Goal: Information Seeking & Learning: Learn about a topic

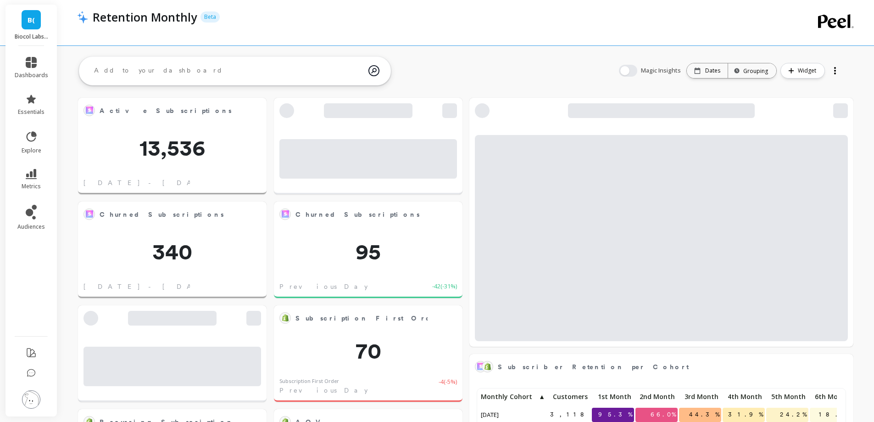
scroll to position [245, 351]
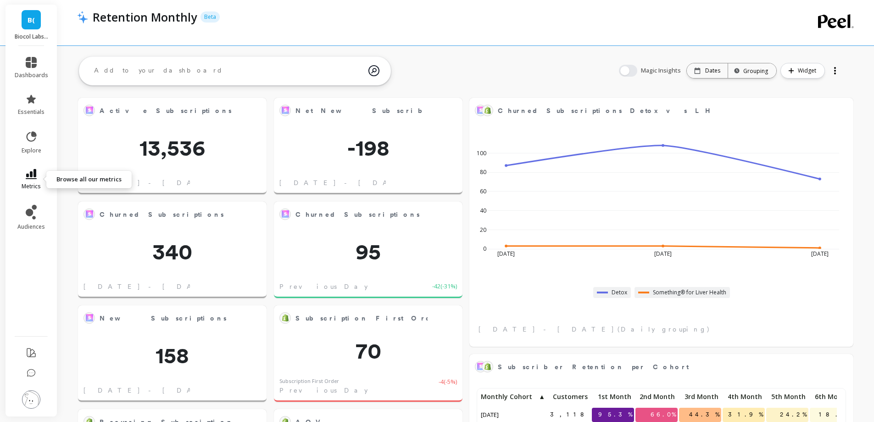
click at [23, 181] on link "metrics" at bounding box center [31, 179] width 33 height 21
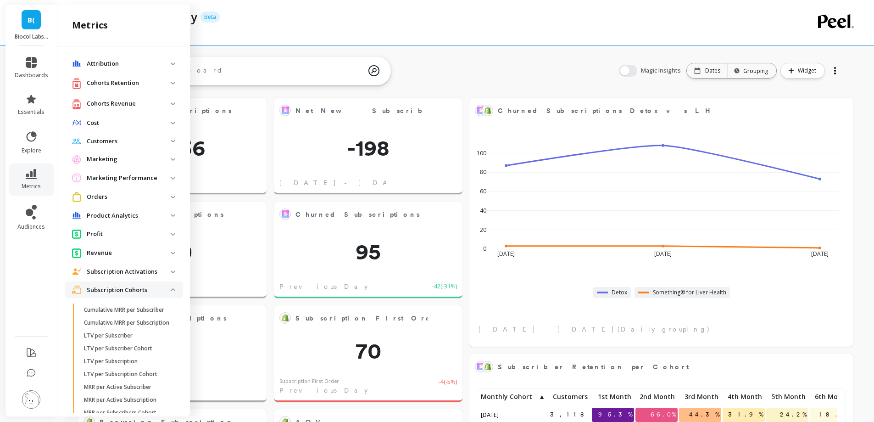
scroll to position [142, 0]
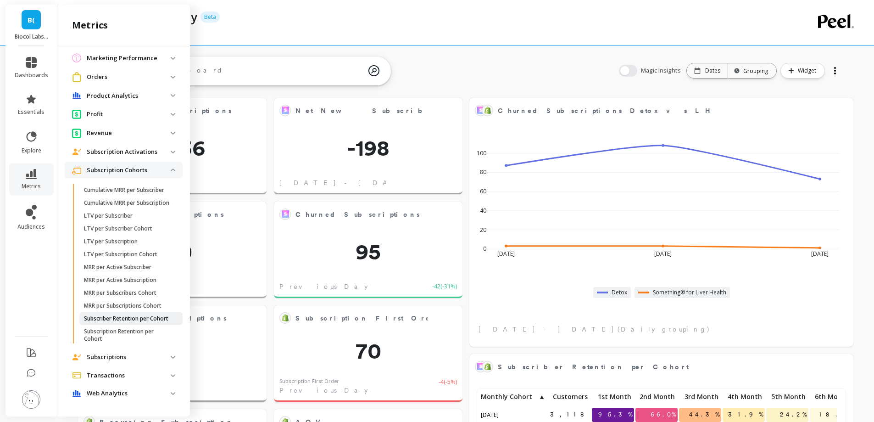
click at [139, 315] on p "Subscriber Retention per Cohort" at bounding box center [126, 318] width 84 height 7
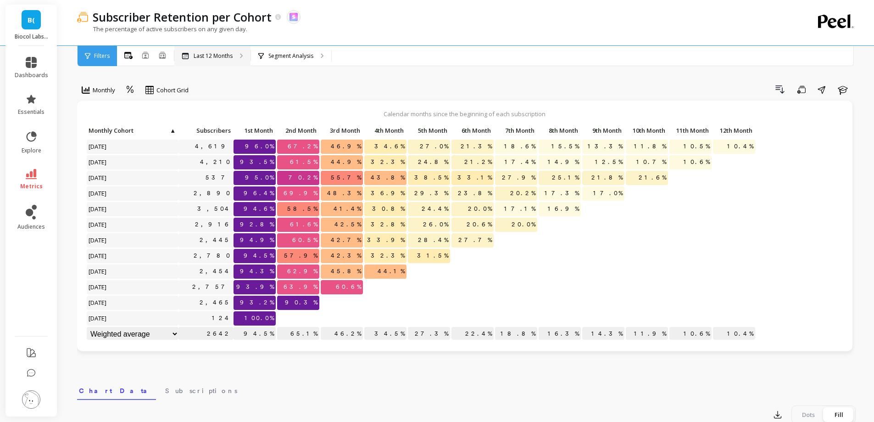
click at [232, 56] on p "Last 12 Months" at bounding box center [213, 55] width 39 height 7
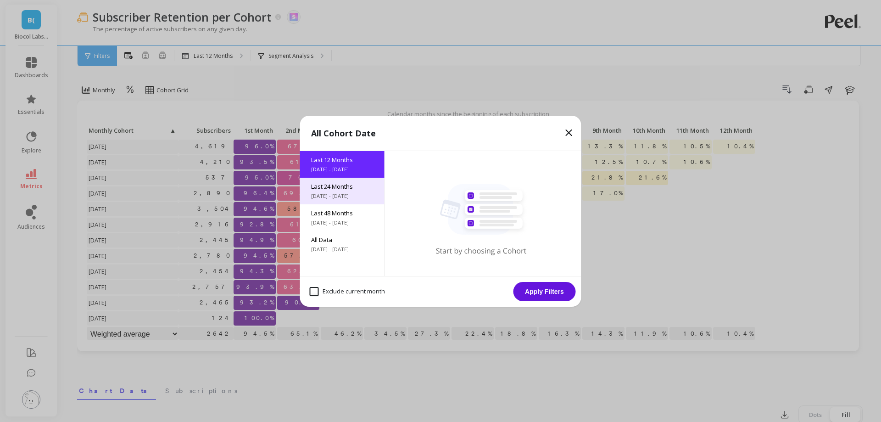
click at [336, 189] on span "Last 24 Months" at bounding box center [342, 186] width 62 height 8
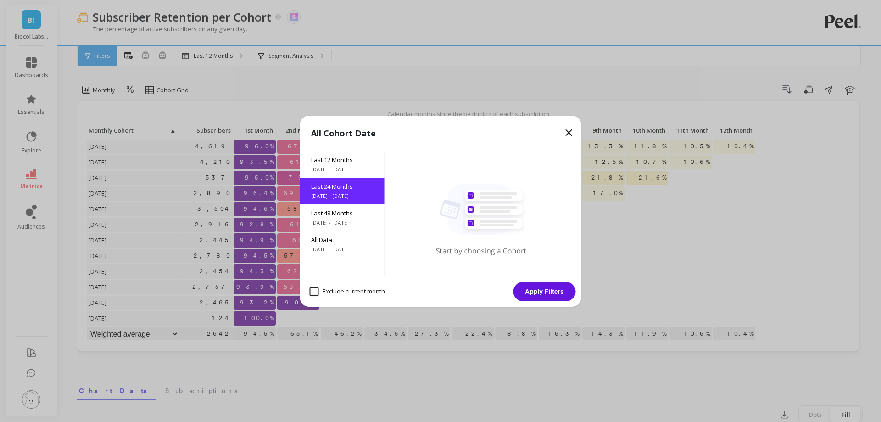
click at [546, 289] on button "Apply Filters" at bounding box center [544, 291] width 62 height 19
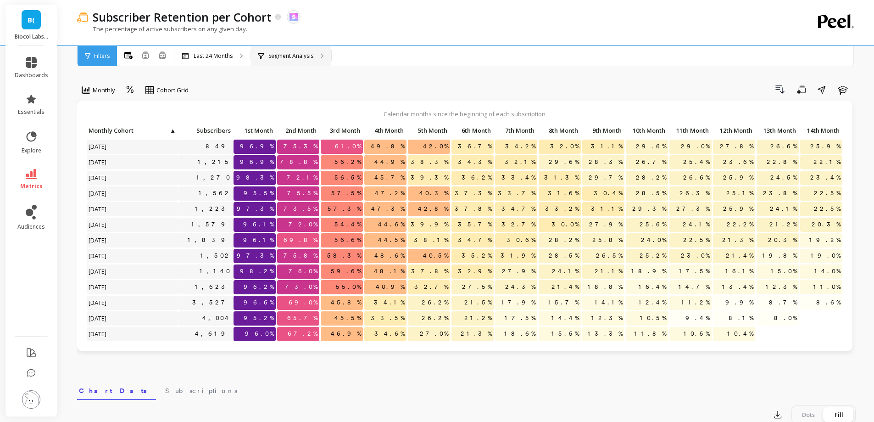
click at [297, 58] on p "Segment Analysis" at bounding box center [290, 55] width 45 height 7
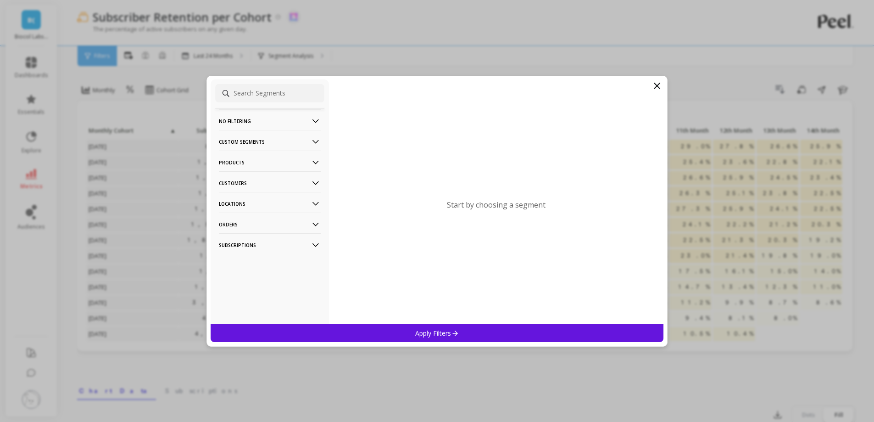
click at [257, 165] on p "Products" at bounding box center [270, 161] width 102 height 23
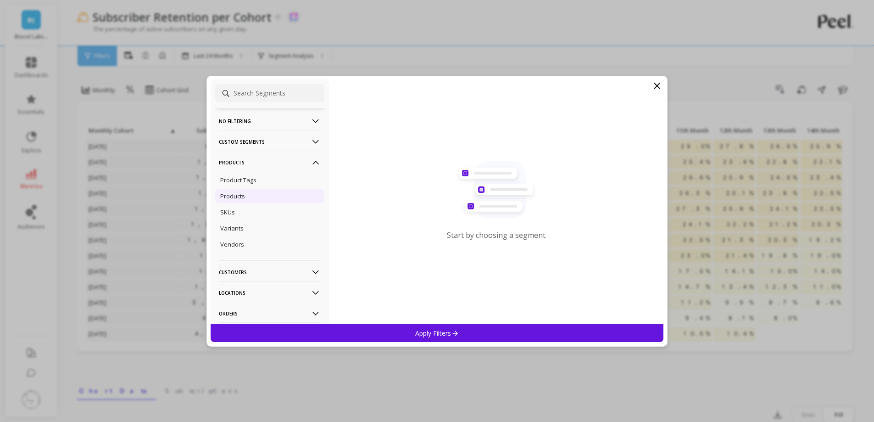
click at [255, 196] on div "Products" at bounding box center [269, 196] width 109 height 15
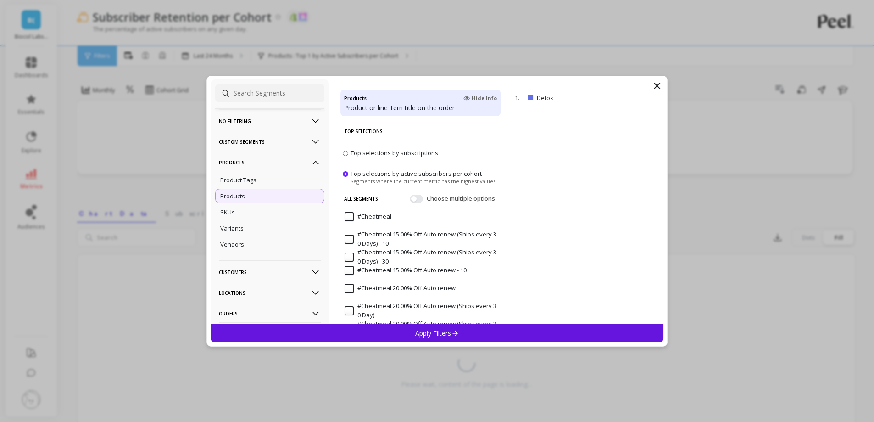
click at [500, 331] on div "Apply Filters" at bounding box center [437, 333] width 453 height 18
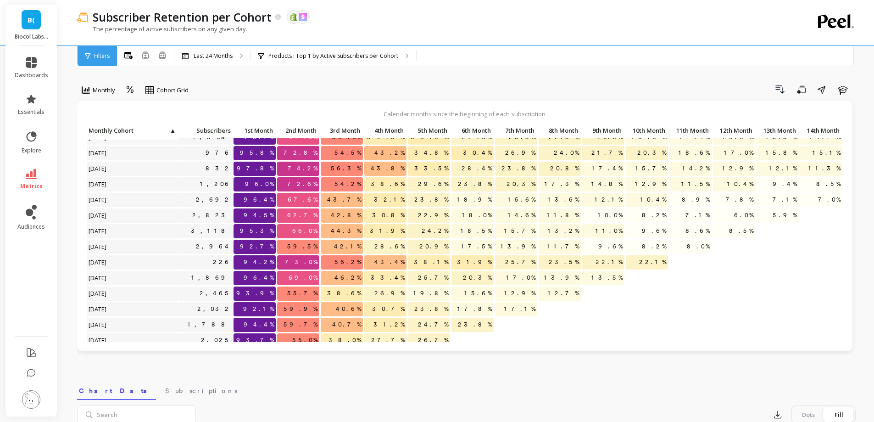
scroll to position [57, 0]
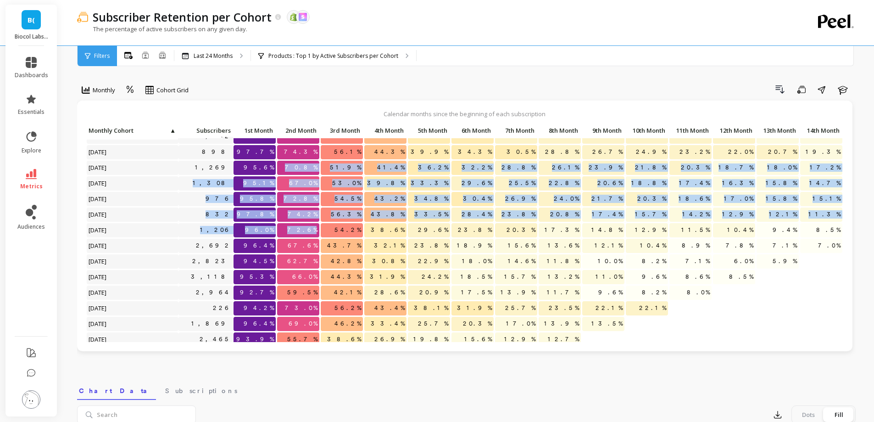
drag, startPoint x: 315, startPoint y: 229, endPoint x: 292, endPoint y: 177, distance: 57.7
click at [291, 172] on div "Click to create an audience 1,051 97.3% 79.6% 56.9% 45.1% 37.8% 33.1% 30.4% 27.…" at bounding box center [589, 269] width 1007 height 405
click at [311, 233] on span "72.6%" at bounding box center [302, 230] width 34 height 14
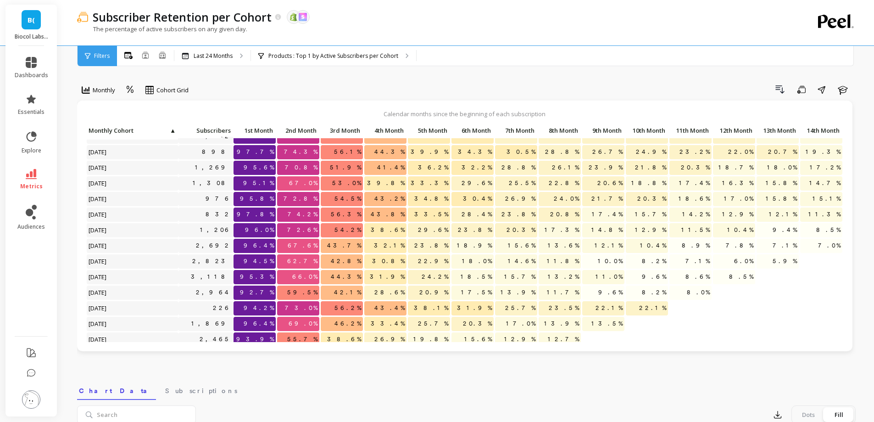
scroll to position [11, 0]
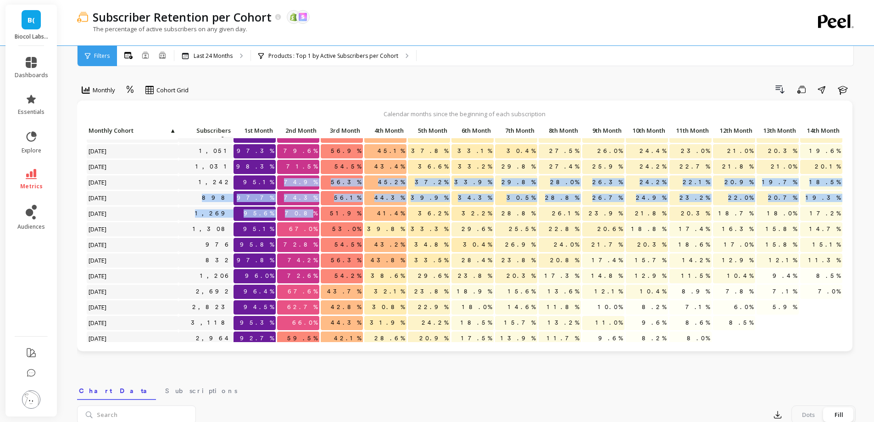
drag, startPoint x: 300, startPoint y: 181, endPoint x: 314, endPoint y: 214, distance: 35.6
click at [314, 214] on div "Click to create an audience 699 96.3% 74.4% 59.5% 47.5% 38.1% 32.3% 29.3% 26.8%…" at bounding box center [589, 315] width 1007 height 405
click at [314, 193] on span "74.3%" at bounding box center [300, 198] width 37 height 14
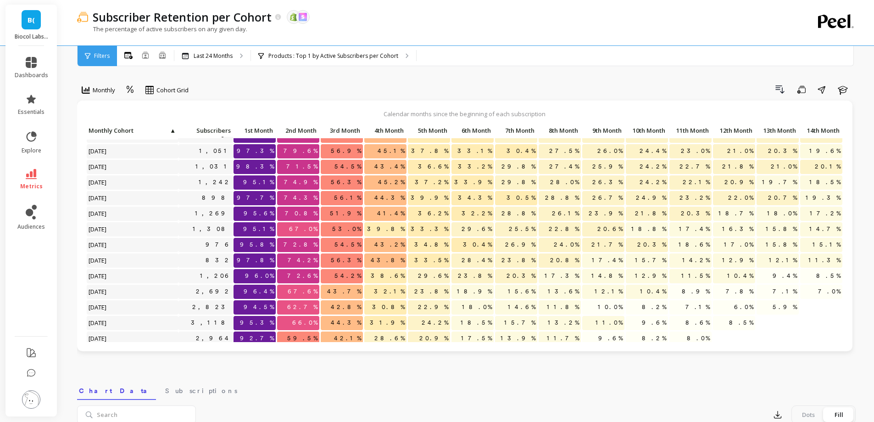
click at [299, 179] on span "74.9%" at bounding box center [300, 182] width 37 height 14
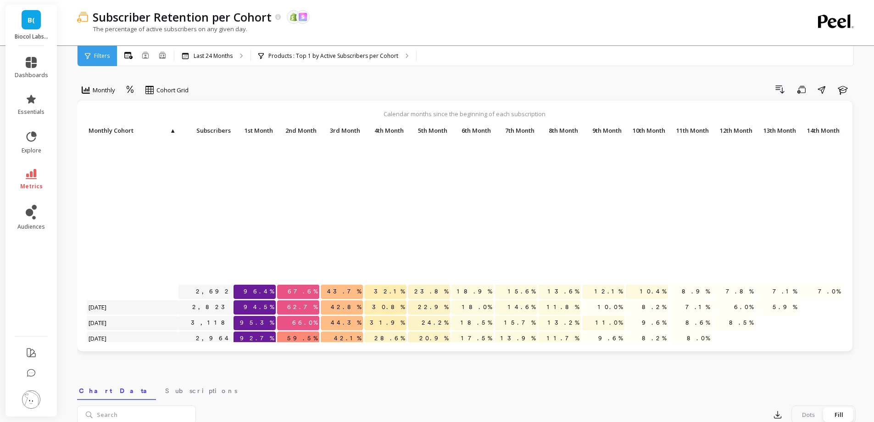
scroll to position [194, 0]
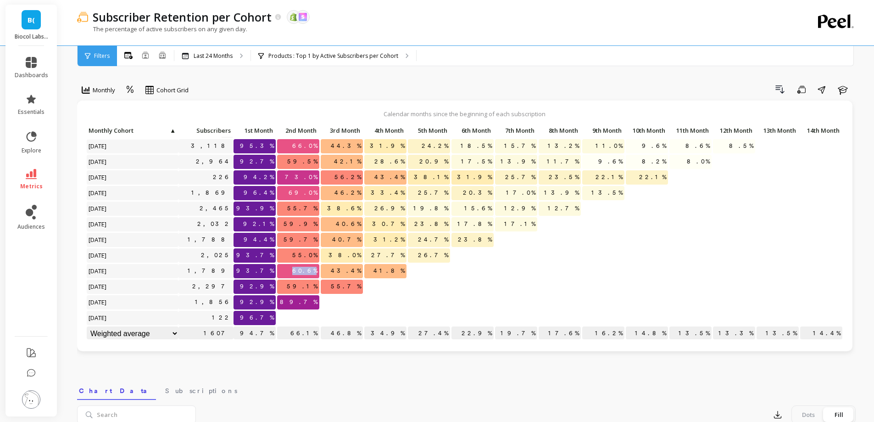
drag, startPoint x: 317, startPoint y: 265, endPoint x: 294, endPoint y: 266, distance: 22.5
click at [294, 266] on p "60.6%" at bounding box center [298, 271] width 42 height 14
click at [371, 295] on div at bounding box center [385, 302] width 42 height 14
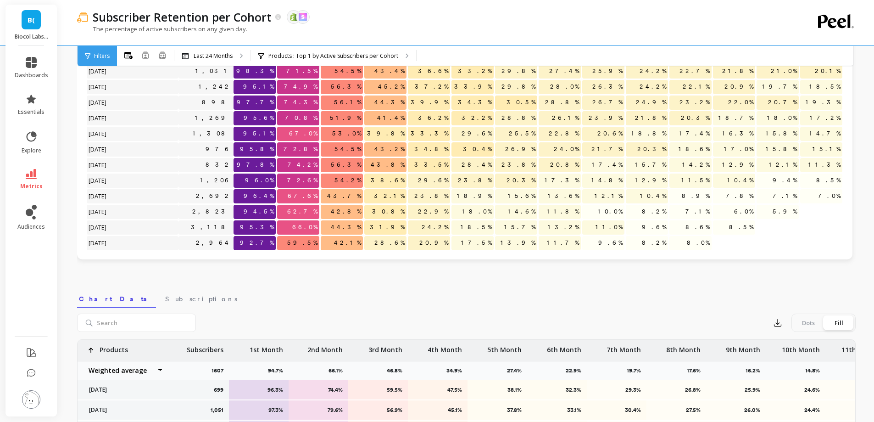
scroll to position [11, 0]
